Goal: Check status: Check status

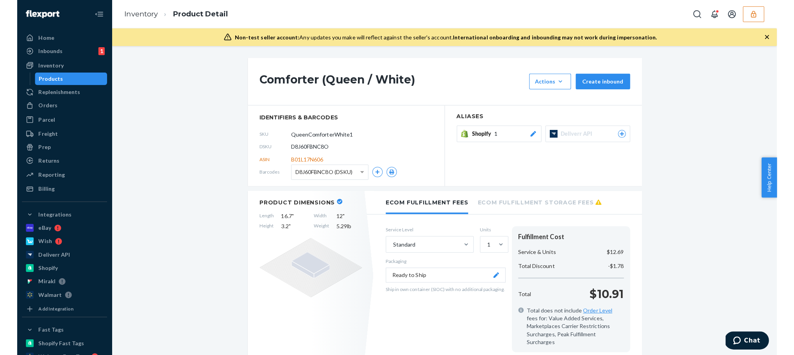
scroll to position [335, 0]
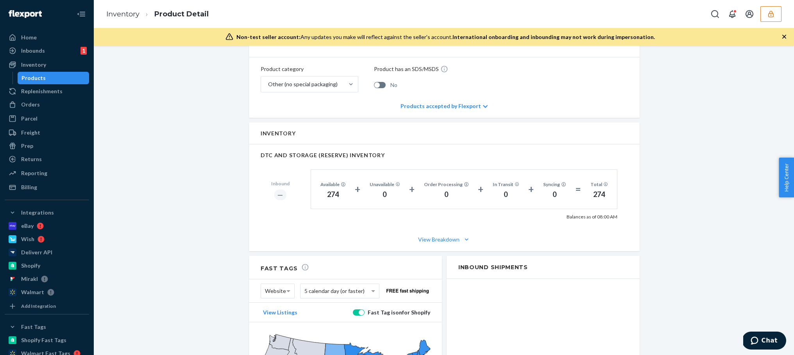
click at [752, 15] on button "button" at bounding box center [770, 14] width 21 height 16
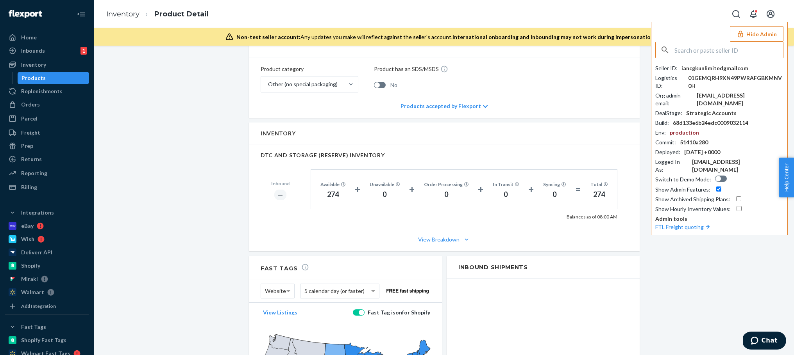
click at [716, 50] on input "text" at bounding box center [728, 50] width 109 height 16
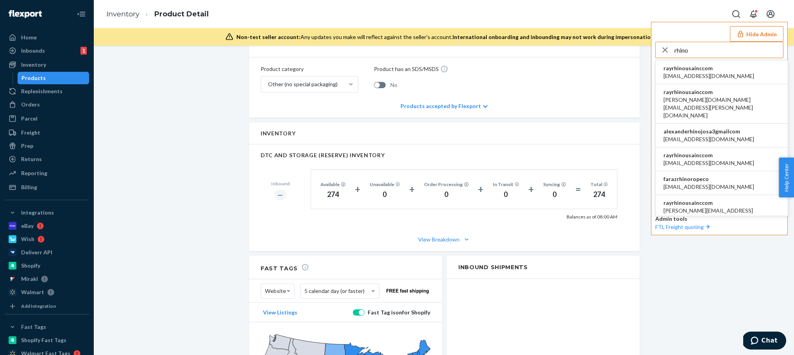
type input "rhino"
click at [729, 67] on span "rayrhinousainccom" at bounding box center [708, 68] width 91 height 8
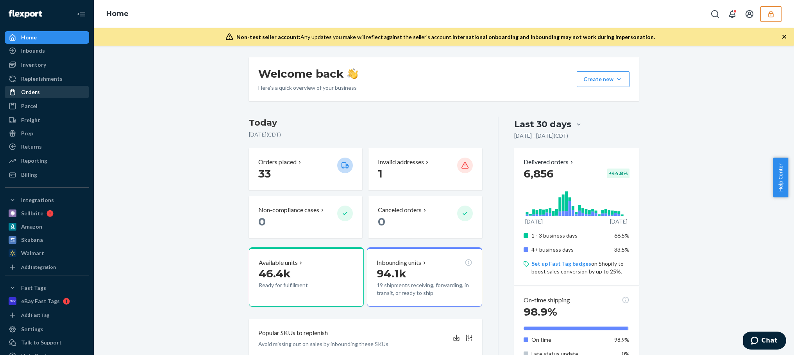
click at [37, 97] on div "Orders" at bounding box center [46, 92] width 83 height 11
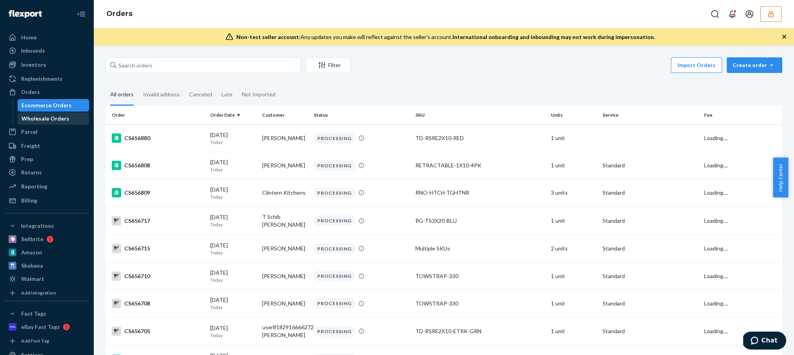
click at [42, 116] on div "Wholesale Orders" at bounding box center [45, 119] width 48 height 8
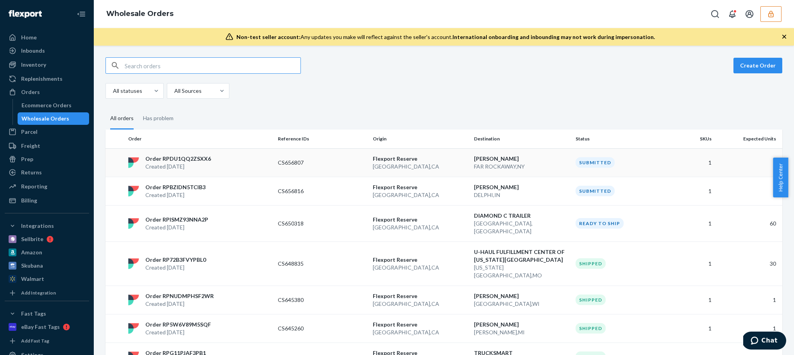
click at [186, 156] on p "Order RPDU1QQ2ZSXX6" at bounding box center [178, 159] width 66 height 8
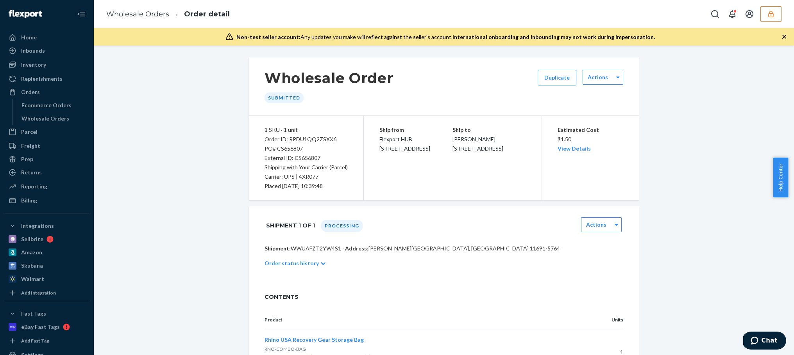
click at [147, 19] on ol "Wholesale Orders Order detail" at bounding box center [168, 14] width 136 height 23
click at [147, 16] on link "Wholesale Orders" at bounding box center [137, 14] width 63 height 9
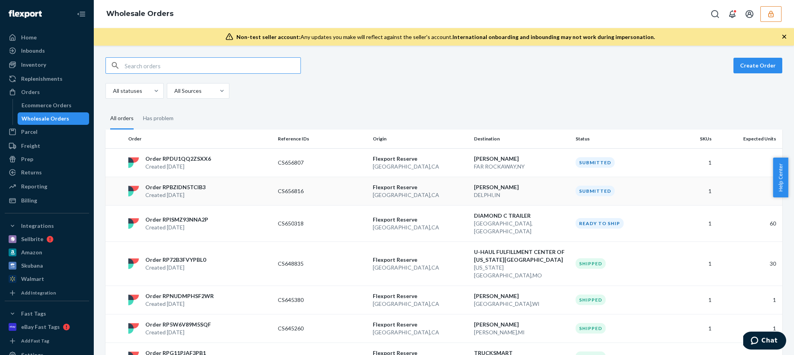
click at [183, 187] on p "Order RPBZIDN5TCIB3" at bounding box center [175, 188] width 60 height 8
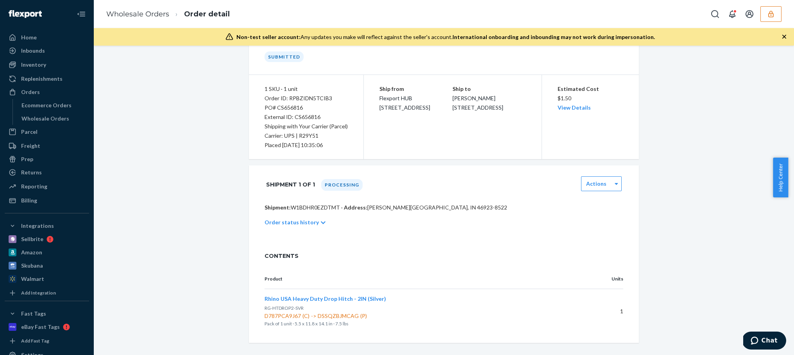
scroll to position [33, 0]
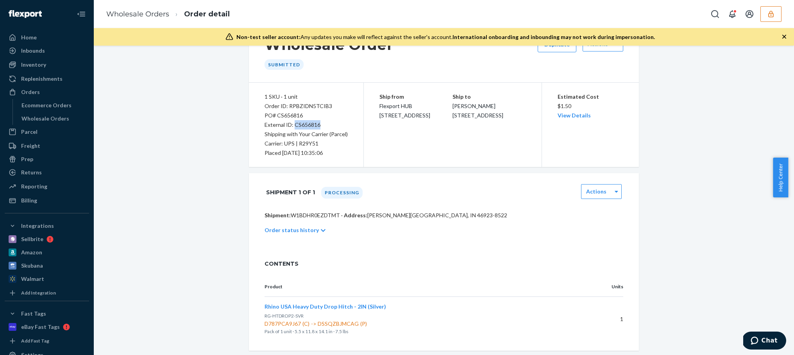
drag, startPoint x: 292, startPoint y: 126, endPoint x: 316, endPoint y: 126, distance: 23.8
click at [316, 126] on div "External ID: CS656816" at bounding box center [305, 124] width 83 height 9
copy div "CS656816"
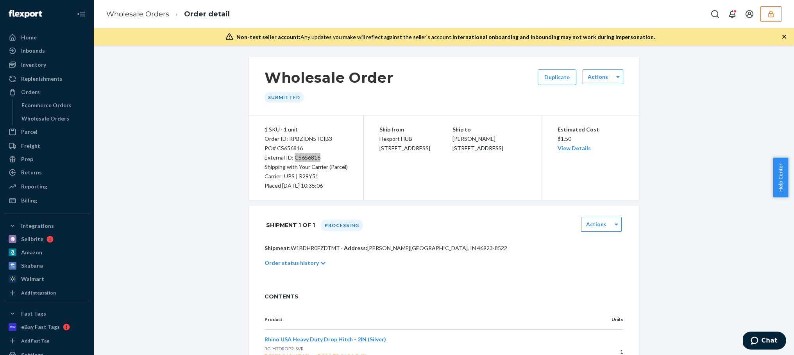
scroll to position [0, 0]
click at [317, 159] on div "External ID: CS656816" at bounding box center [305, 157] width 83 height 9
drag, startPoint x: 319, startPoint y: 159, endPoint x: 259, endPoint y: 159, distance: 59.8
click at [259, 159] on div "1 SKU · 1 unit Order ID: RPBZIDN5TCIB3 PO# CS656816 External ID: CS656816 Shipp…" at bounding box center [306, 158] width 115 height 84
copy div "External ID: CS656816"
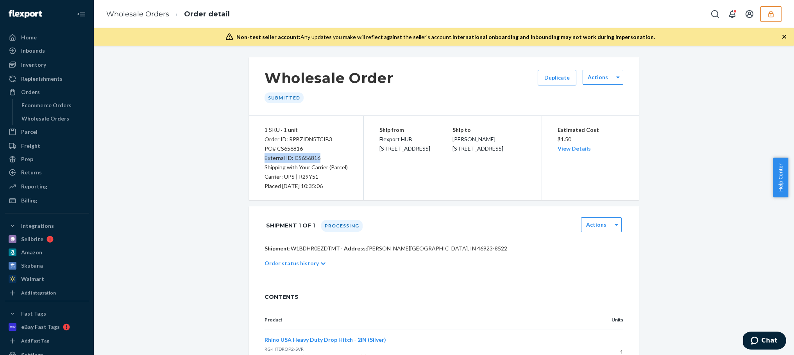
click at [304, 161] on div "External ID: CS656816" at bounding box center [305, 157] width 83 height 9
click at [303, 149] on div "PO# CS656816" at bounding box center [305, 148] width 83 height 9
drag, startPoint x: 317, startPoint y: 157, endPoint x: 292, endPoint y: 159, distance: 24.7
click at [292, 159] on div "External ID: CS656816" at bounding box center [305, 157] width 83 height 9
copy div "CS656816"
